Goal: Information Seeking & Learning: Learn about a topic

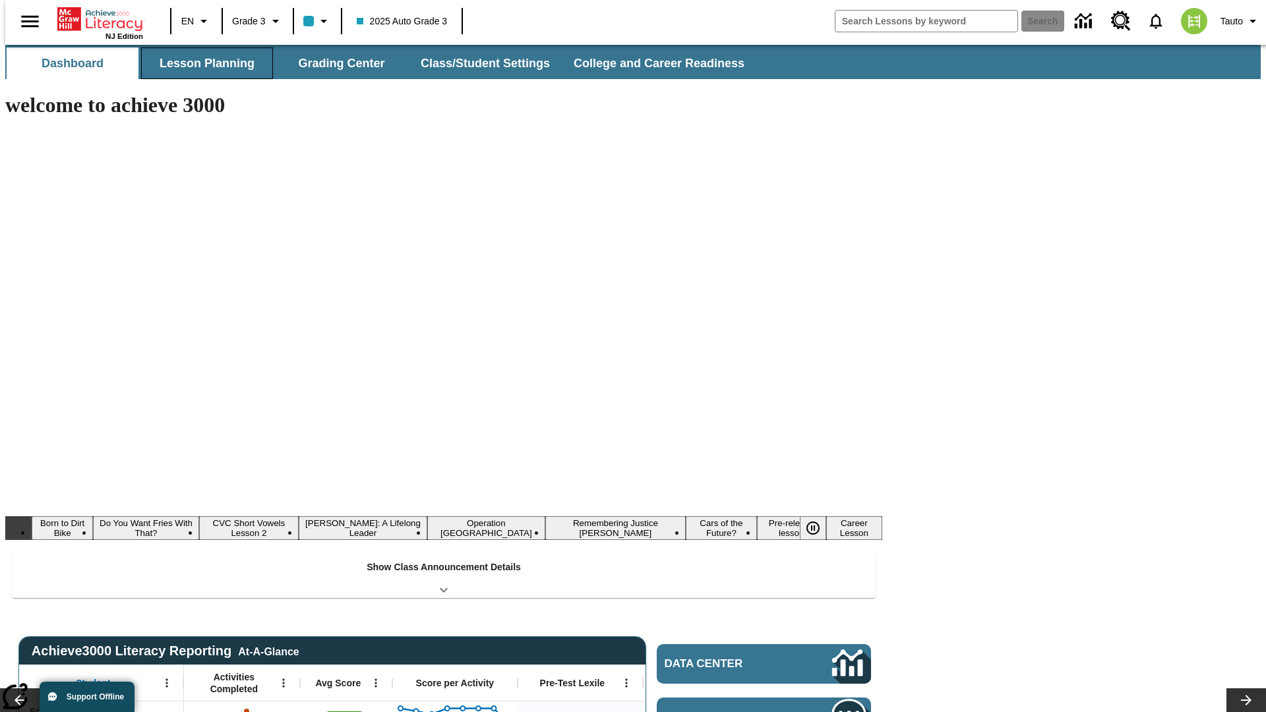
click at [202, 63] on button "Lesson Planning" at bounding box center [207, 63] width 132 height 32
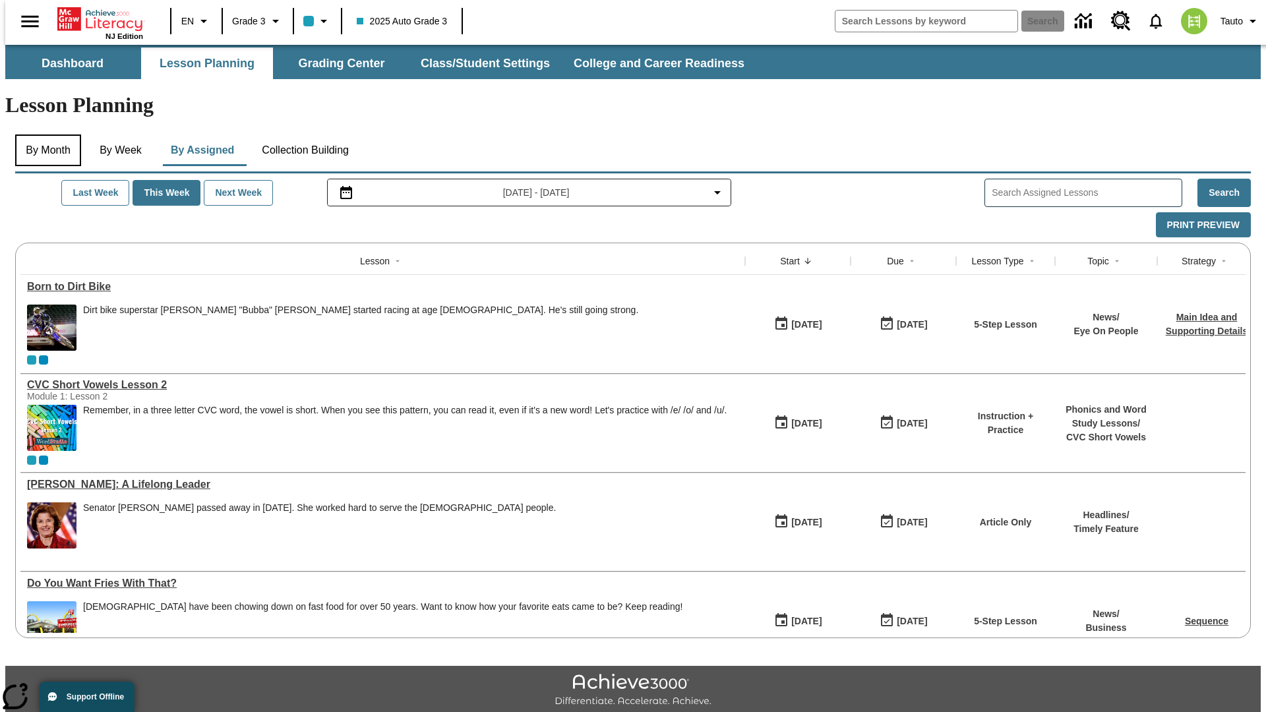
click at [44, 134] on button "By Month" at bounding box center [48, 150] width 66 height 32
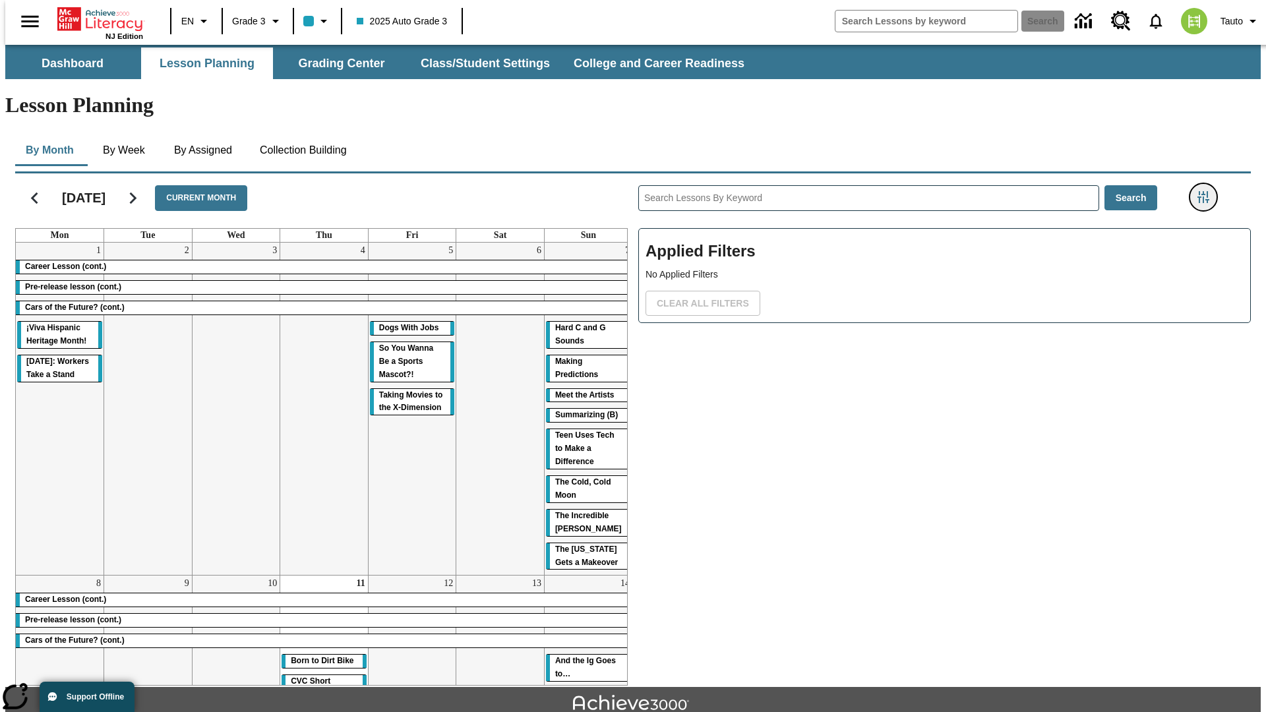
click at [1207, 191] on icon "Filters Side menu" at bounding box center [1203, 197] width 12 height 12
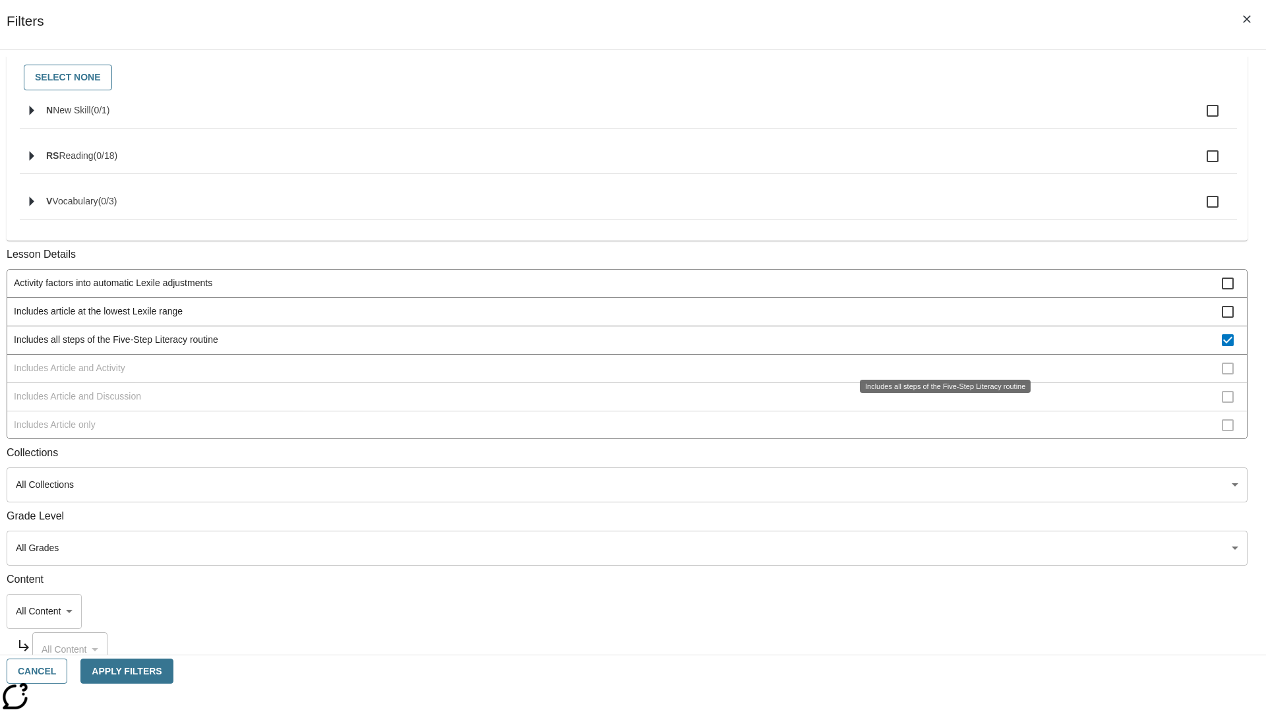
click at [940, 347] on span "Includes all steps of the Five-Step Literacy routine" at bounding box center [618, 340] width 1208 height 14
checkbox input "false"
click at [940, 375] on span "Includes Article and Activity" at bounding box center [618, 368] width 1208 height 14
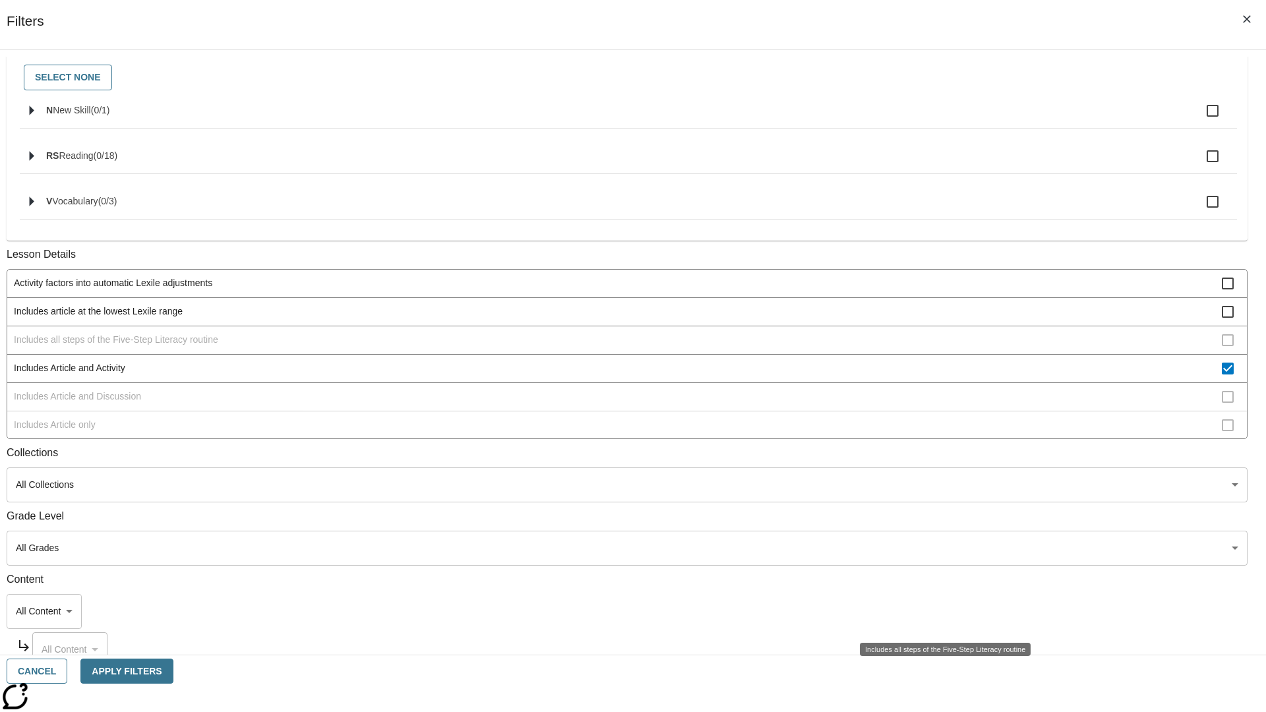
scroll to position [254, 0]
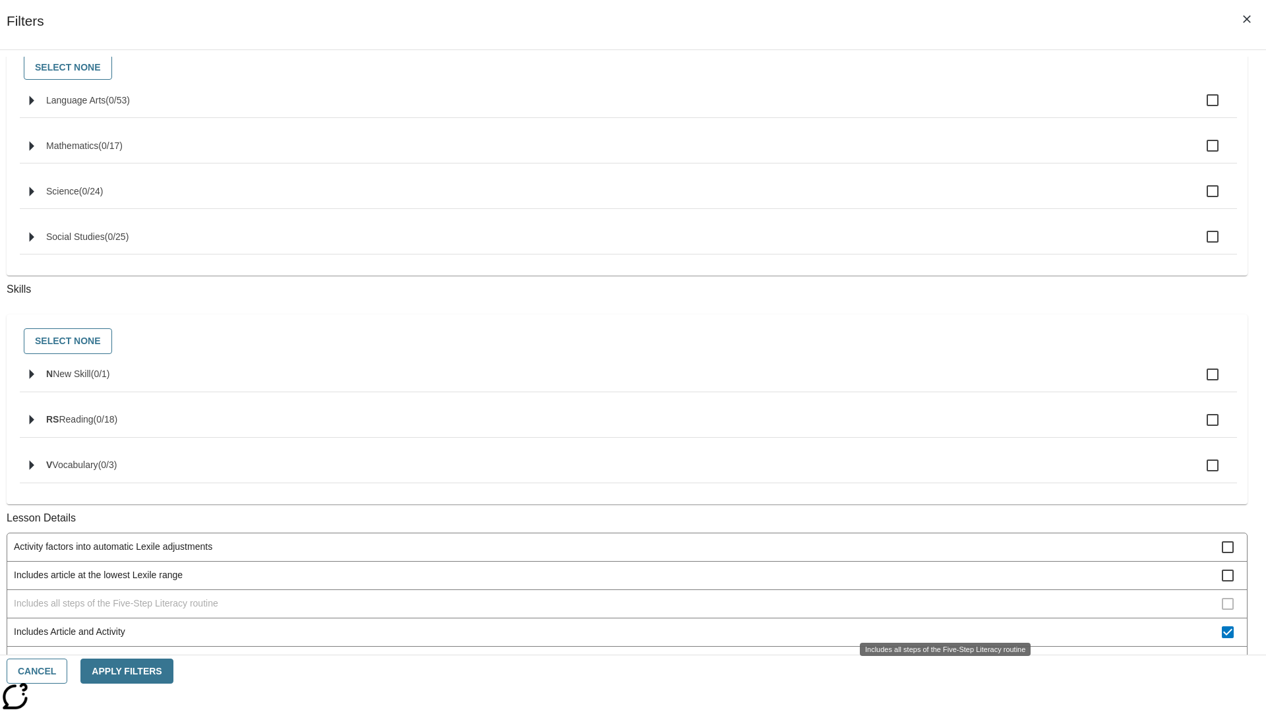
click at [940, 625] on span "Includes Article and Activity" at bounding box center [618, 632] width 1208 height 14
checkbox input "false"
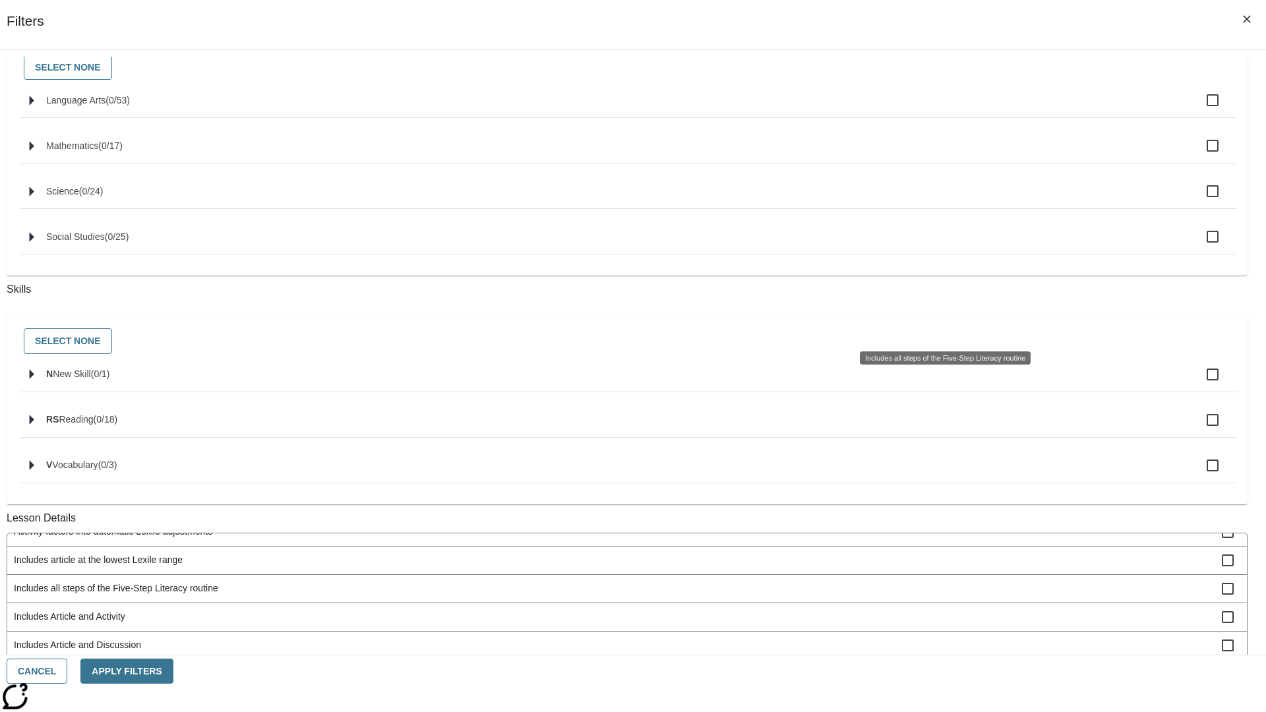
scroll to position [531, 0]
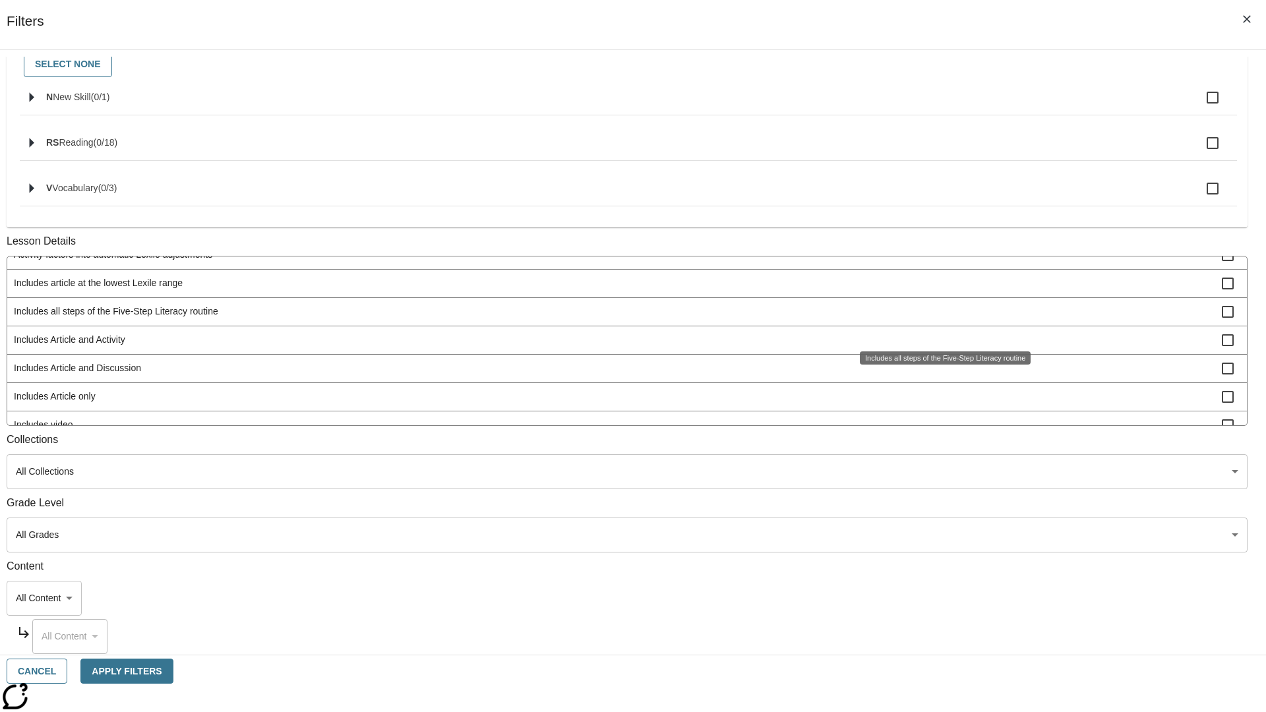
click at [940, 375] on span "Includes Article and Discussion" at bounding box center [618, 368] width 1208 height 14
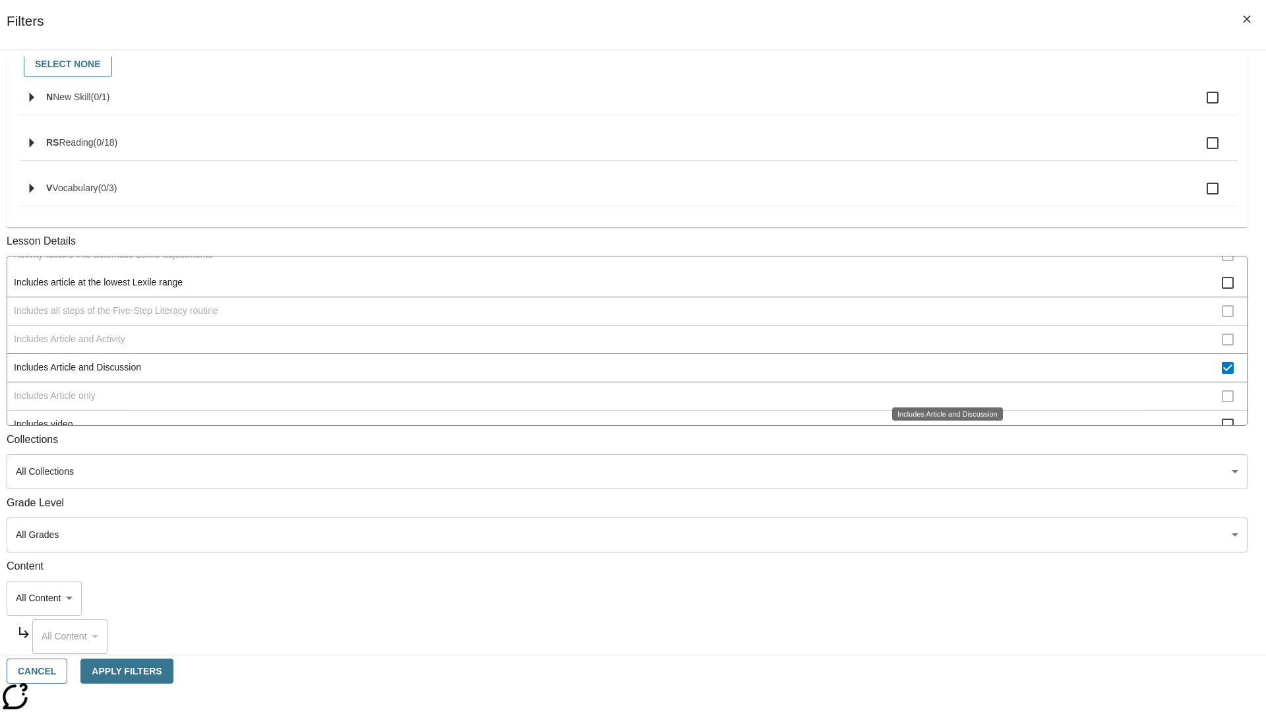
click at [940, 374] on span "Includes Article and Discussion" at bounding box center [618, 368] width 1208 height 14
checkbox input "false"
click at [940, 403] on span "Includes Article only" at bounding box center [618, 397] width 1208 height 14
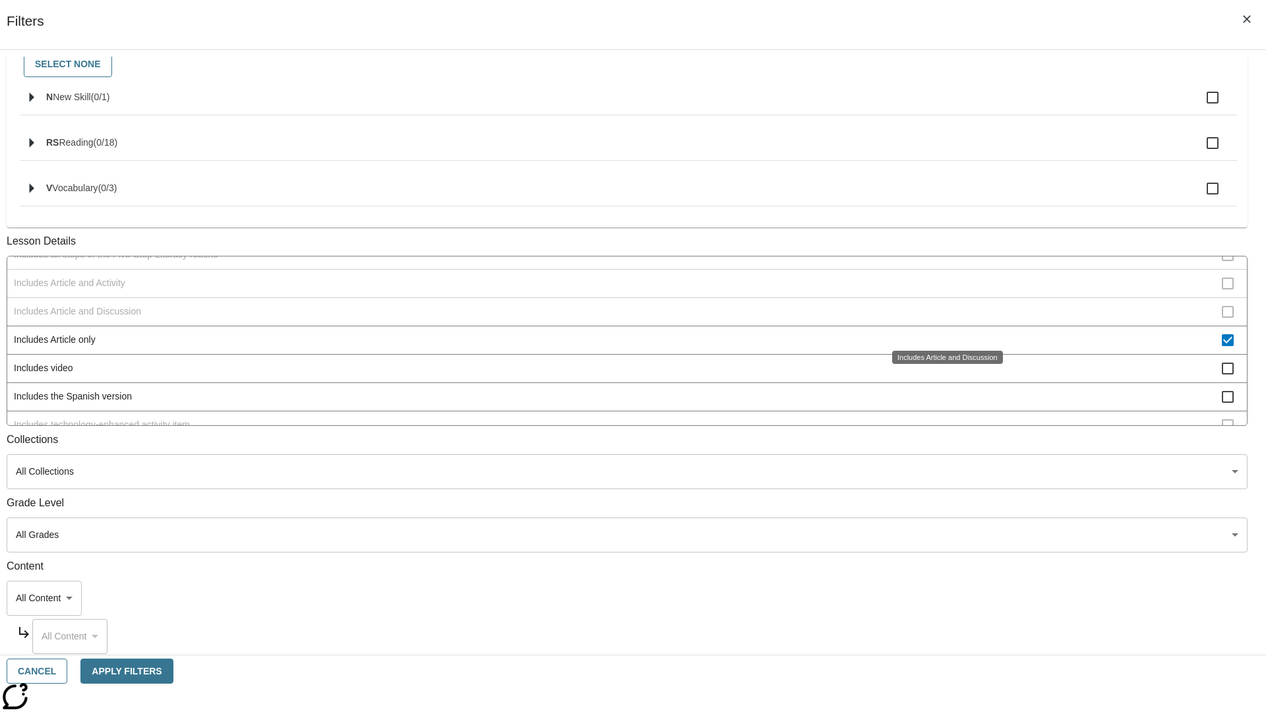
click at [939, 333] on span "Includes Article only" at bounding box center [618, 340] width 1208 height 14
checkbox input "false"
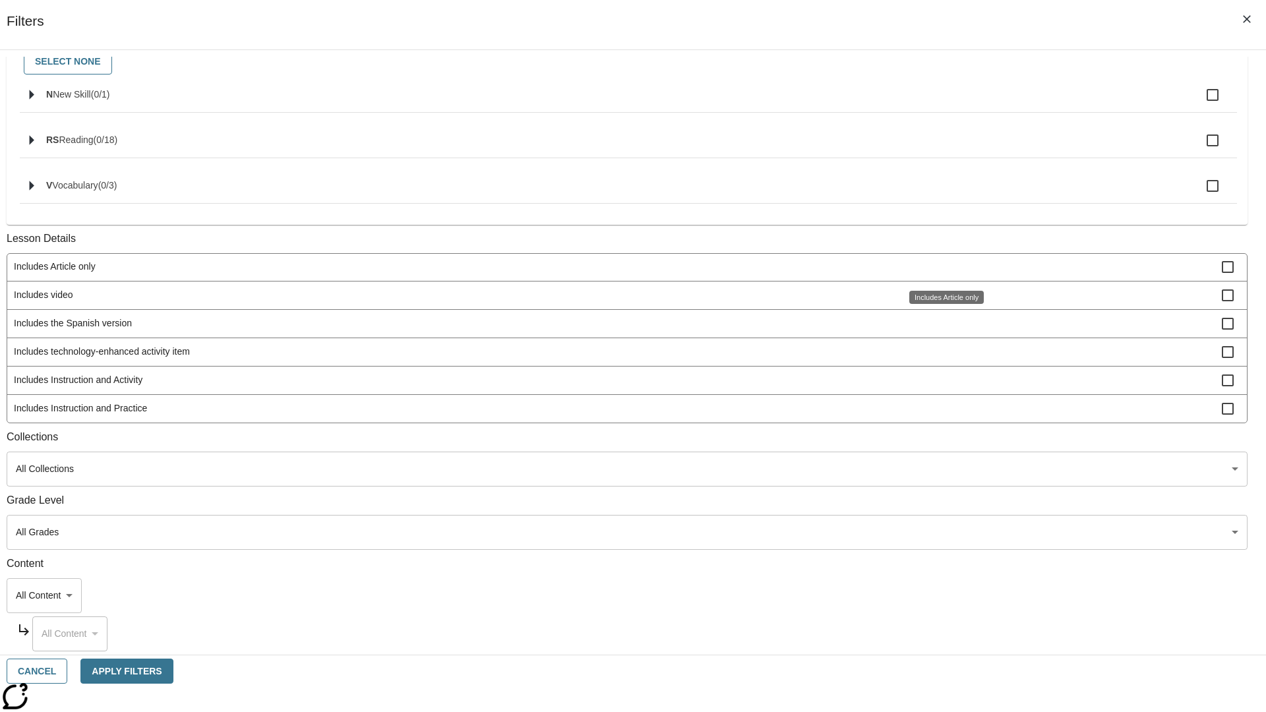
click at [939, 351] on span "Includes technology-enhanced activity item" at bounding box center [618, 352] width 1208 height 14
checkbox input "false"
click at [940, 387] on span "Includes Instruction and Activity" at bounding box center [618, 380] width 1208 height 14
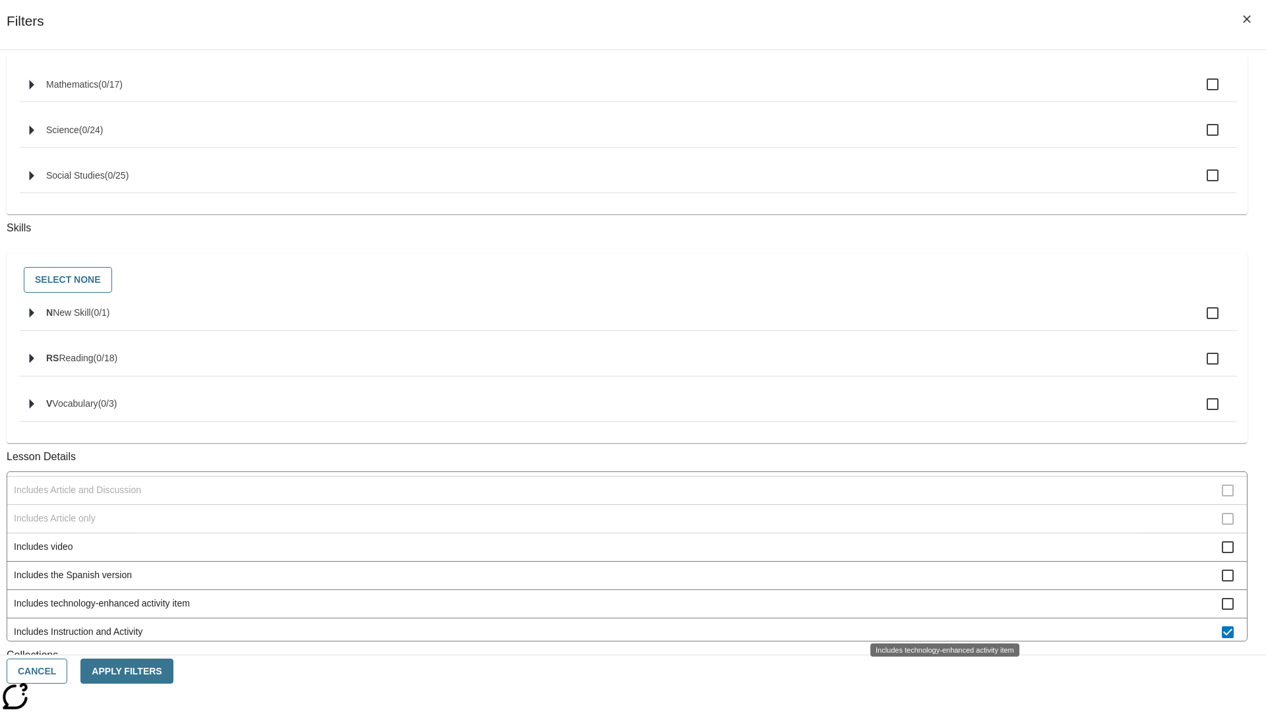
click at [940, 625] on span "Includes Instruction and Activity" at bounding box center [618, 632] width 1208 height 14
checkbox input "false"
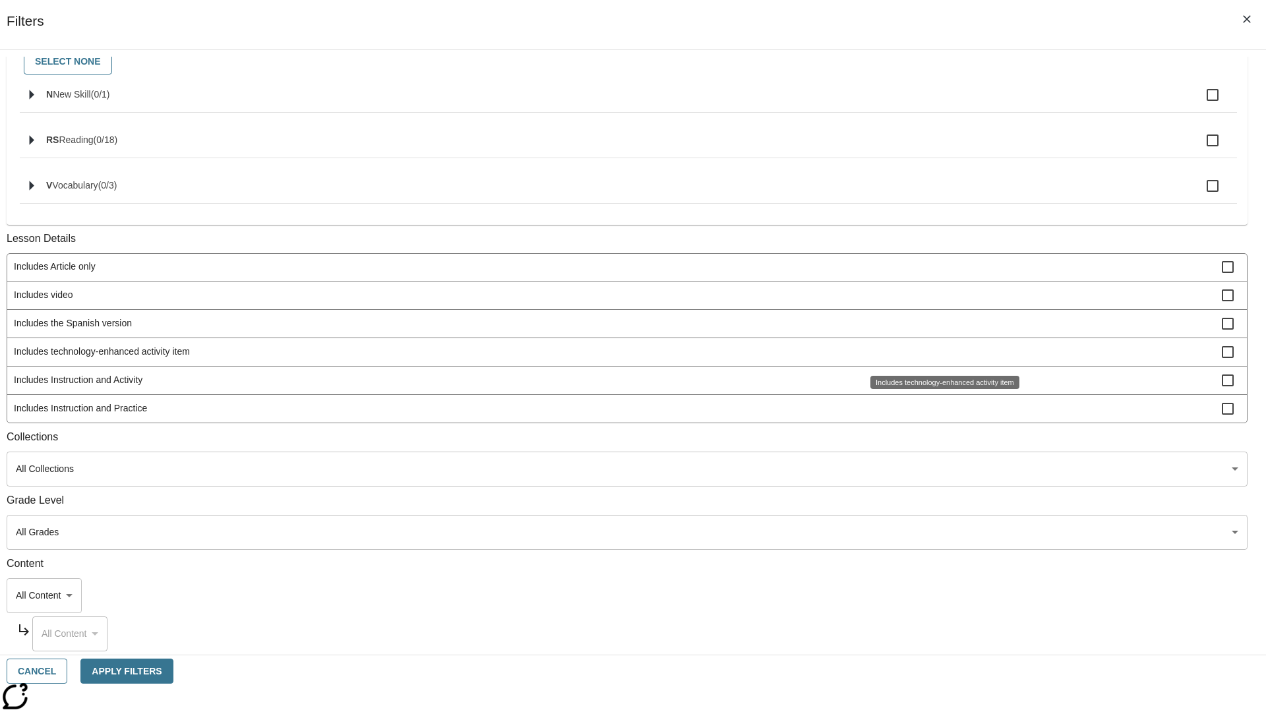
click at [940, 408] on span "Includes Instruction and Practice" at bounding box center [618, 408] width 1208 height 14
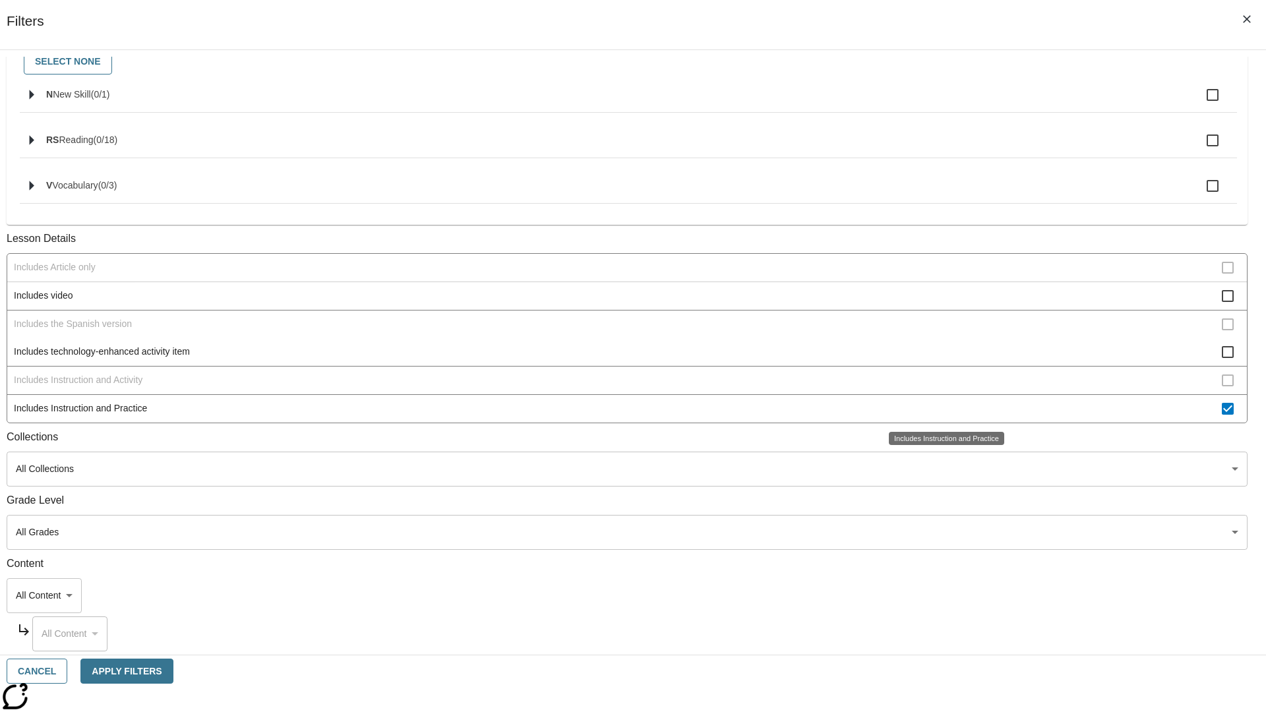
click at [940, 408] on span "Includes Instruction and Practice" at bounding box center [618, 408] width 1208 height 14
checkbox input "false"
click at [940, 132] on span "Activity factors into automatic Lexile adjustments" at bounding box center [618, 125] width 1208 height 14
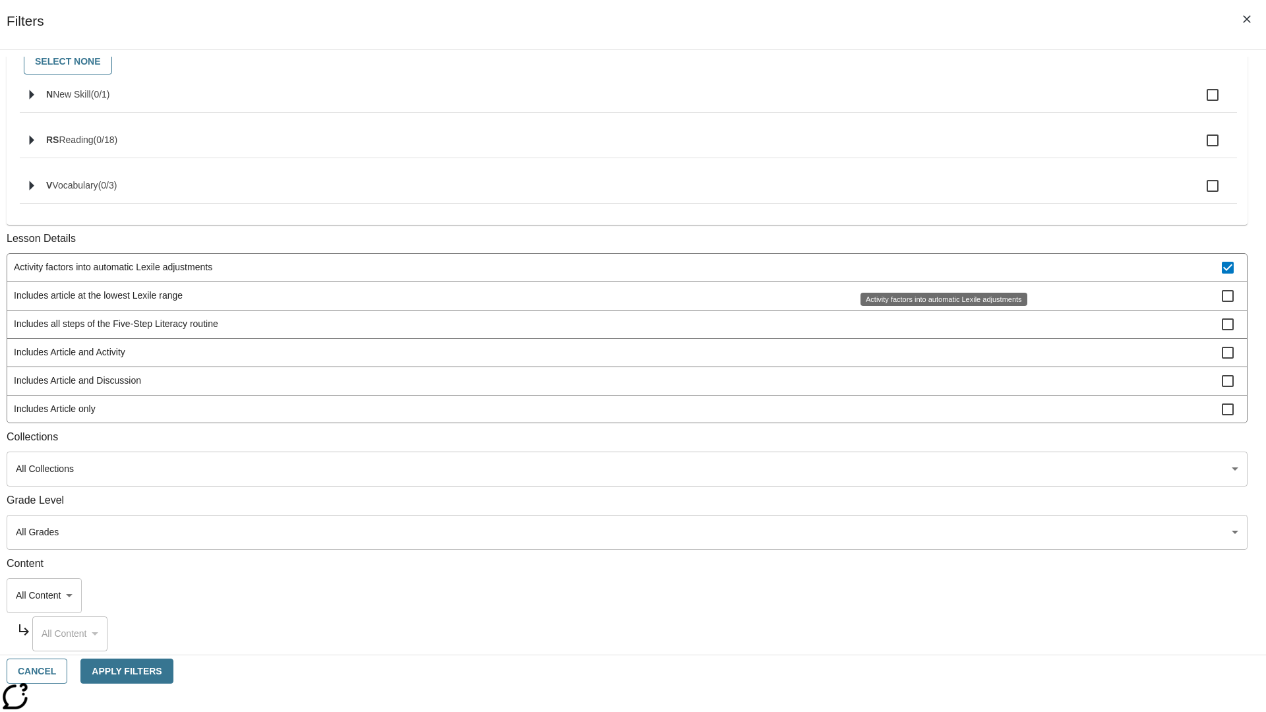
click at [940, 268] on span "Activity factors into automatic Lexile adjustments" at bounding box center [618, 267] width 1208 height 14
checkbox input "false"
click at [940, 306] on div "Activity factors into automatic Lexile adjustments" at bounding box center [943, 299] width 167 height 13
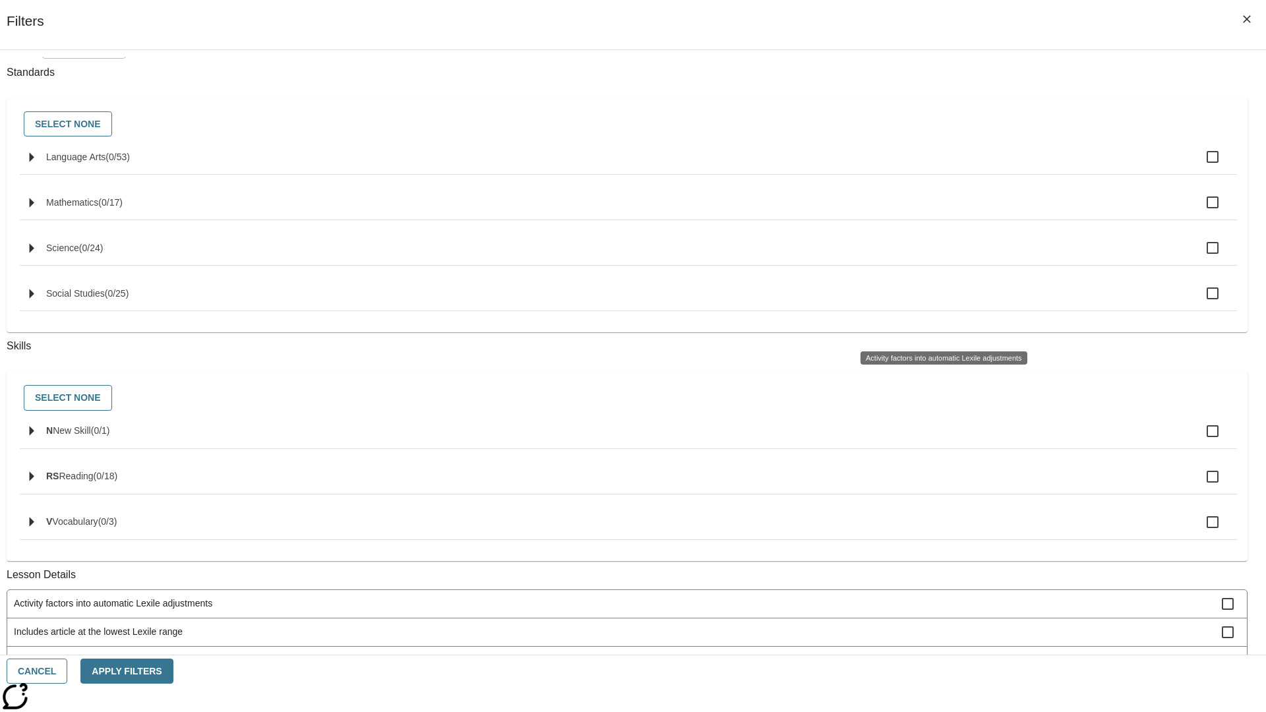
scroll to position [490, 0]
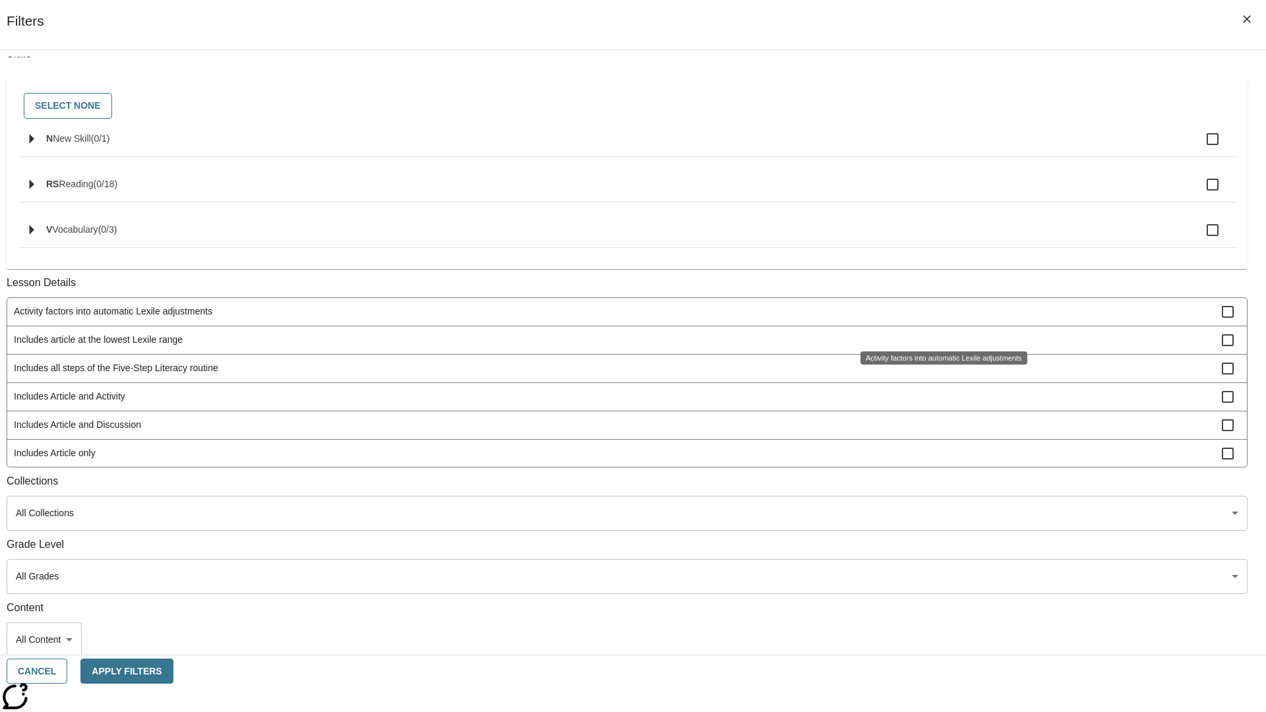
click at [939, 333] on span "Includes article at the lowest Lexile range" at bounding box center [618, 340] width 1208 height 14
checkbox input "true"
